Goal: Information Seeking & Learning: Learn about a topic

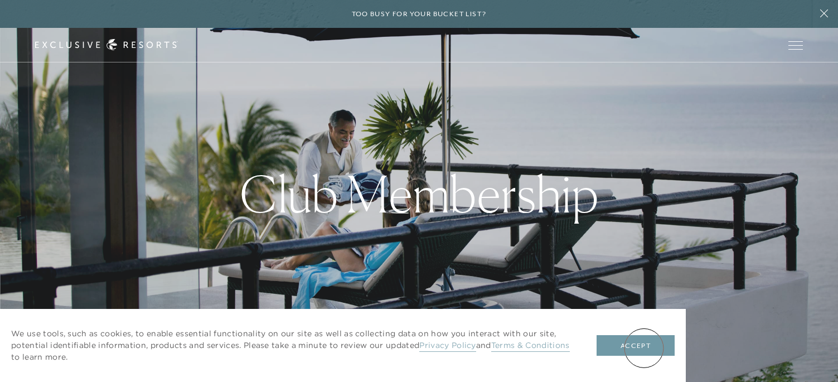
click at [644, 347] on button "Accept" at bounding box center [636, 345] width 78 height 21
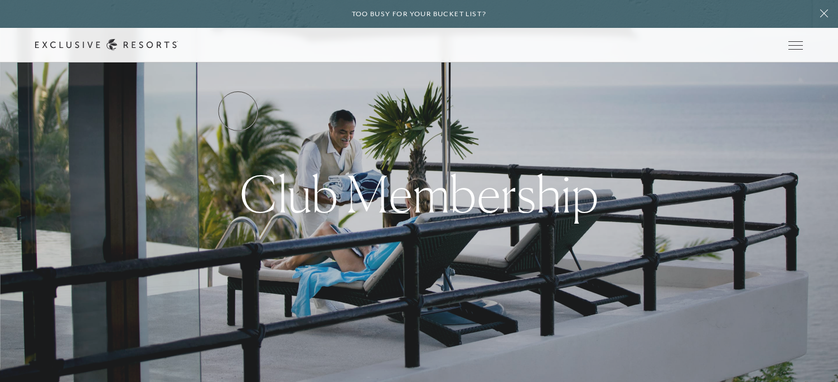
click at [0, 0] on link "Services & Standards" at bounding box center [0, 0] width 0 height 0
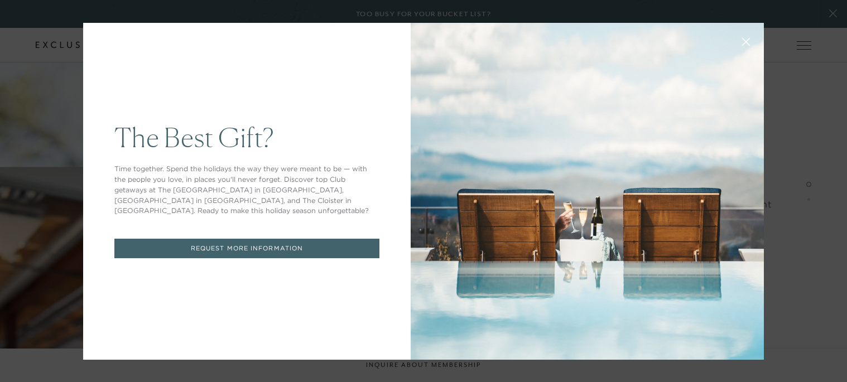
click at [743, 38] on icon at bounding box center [746, 41] width 8 height 8
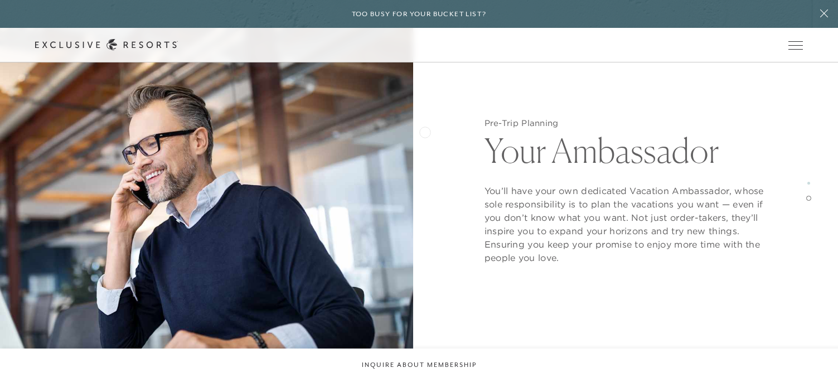
scroll to position [1673, 0]
click at [0, 0] on link "How it works" at bounding box center [0, 0] width 0 height 0
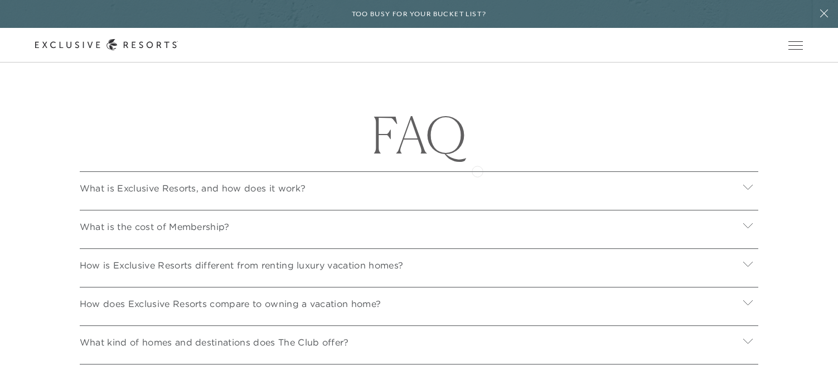
scroll to position [3625, 0]
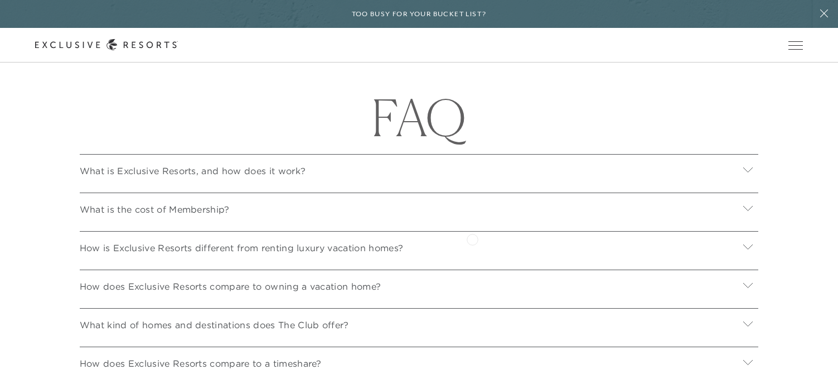
click at [472, 223] on div "What is the cost of Membership?" at bounding box center [419, 207] width 679 height 30
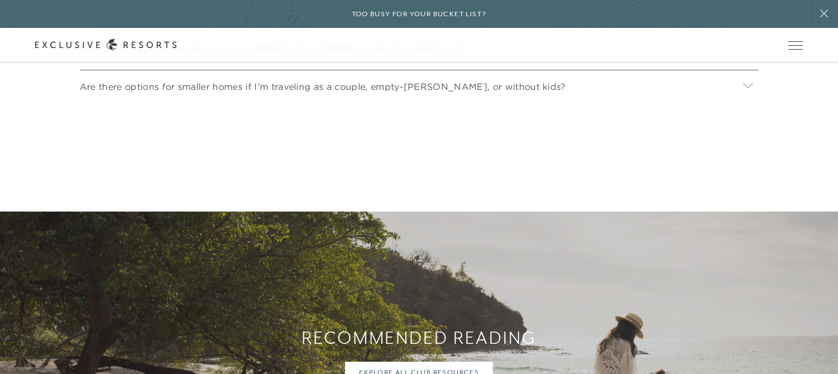
scroll to position [4350, 0]
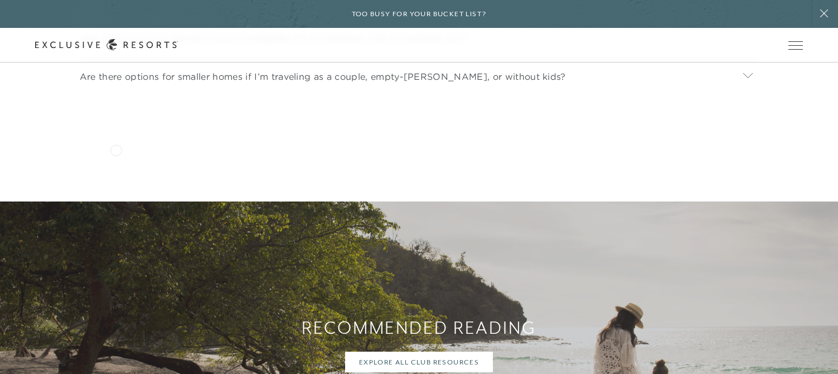
drag, startPoint x: 113, startPoint y: 151, endPoint x: 117, endPoint y: 139, distance: 12.3
